Goal: Unclear

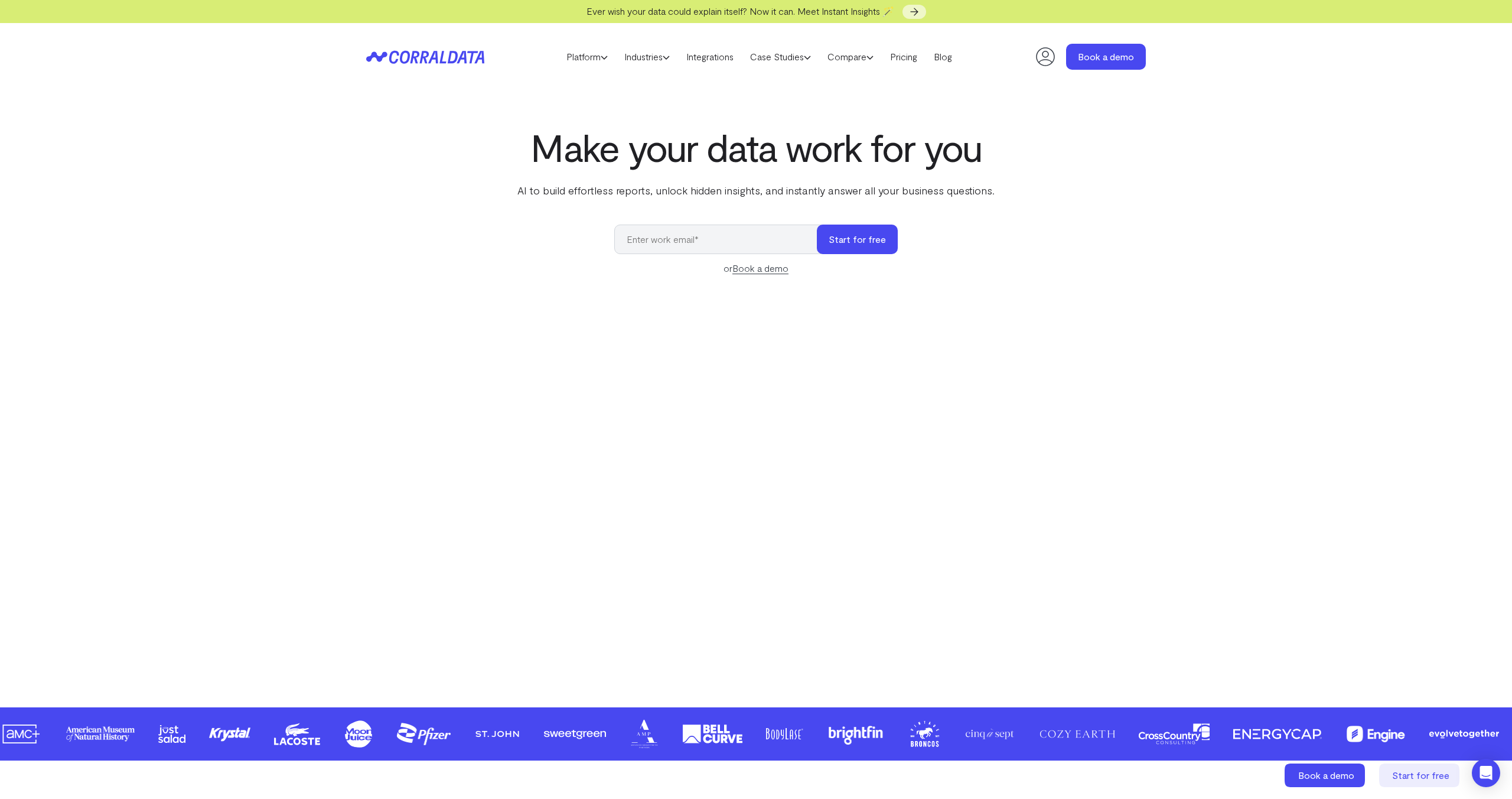
click at [681, 236] on input "email" at bounding box center [721, 239] width 214 height 29
click at [1013, 200] on div "Make your data work for you AI to build effortless reports, unlock hidden insig…" at bounding box center [756, 390] width 851 height 528
